Goal: Navigation & Orientation: Find specific page/section

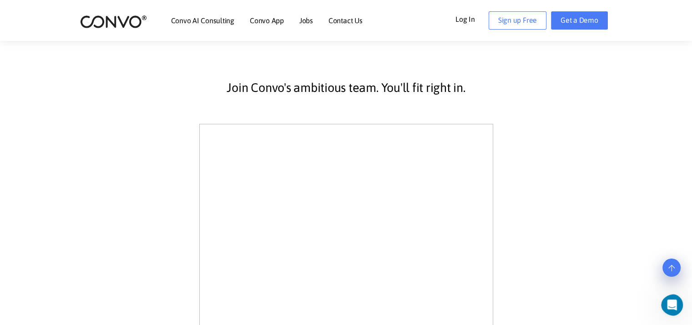
scroll to position [182, 0]
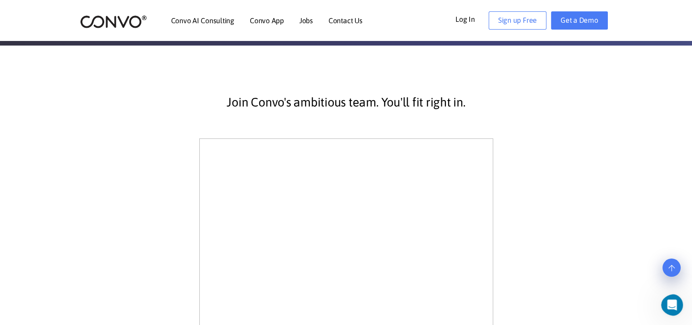
click at [204, 21] on link "Convo AI Consulting" at bounding box center [202, 20] width 63 height 7
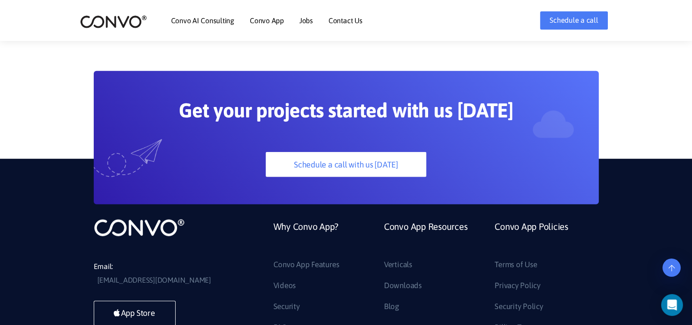
scroll to position [2575, 0]
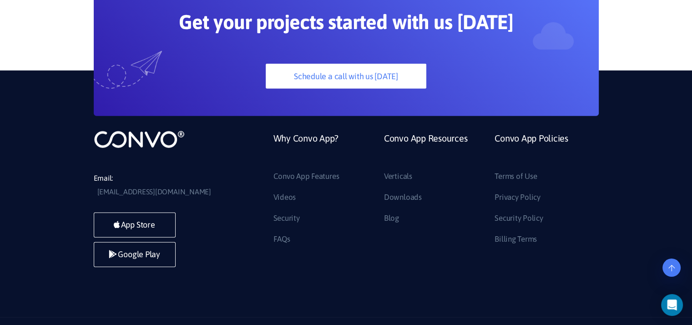
scroll to position [2575, 0]
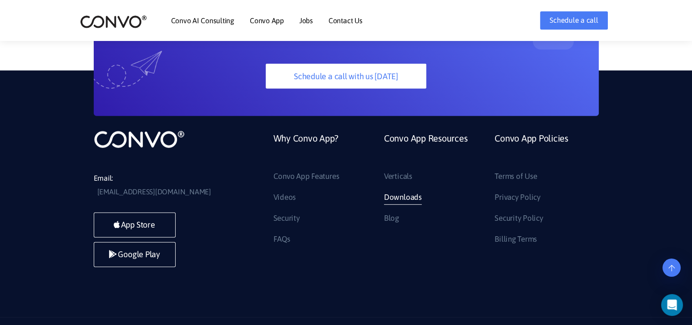
click at [395, 190] on link "Downloads" at bounding box center [403, 197] width 38 height 15
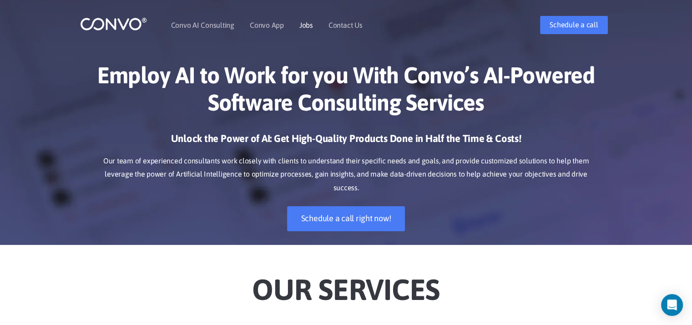
click at [304, 23] on link "Jobs" at bounding box center [306, 24] width 14 height 7
